Goal: Browse casually

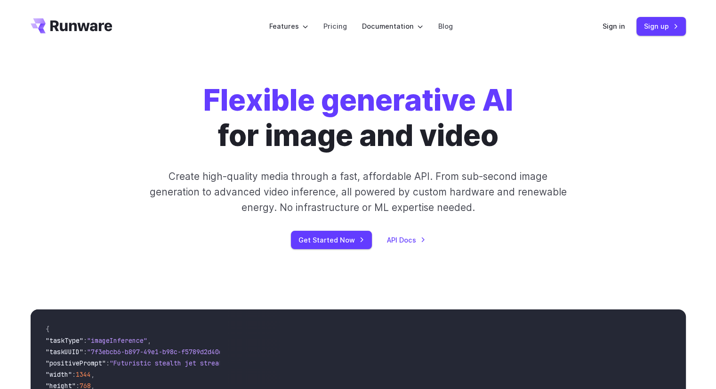
click at [110, 124] on div "Flexible generative AI for image and video Create high-quality media through a …" at bounding box center [358, 166] width 524 height 166
